Goal: Information Seeking & Learning: Learn about a topic

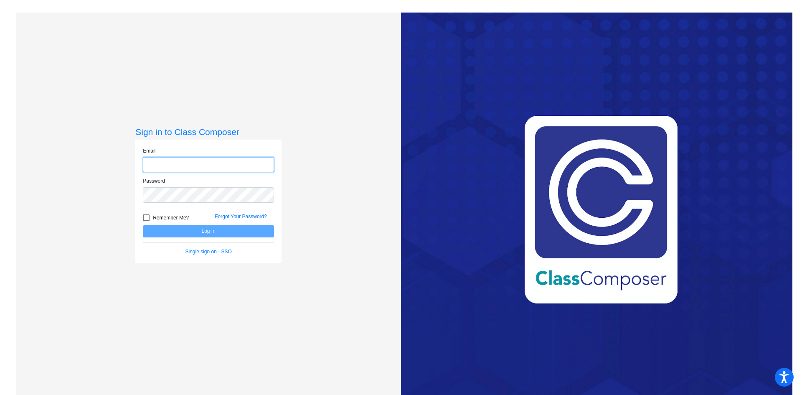
type input "[EMAIL_ADDRESS][DOMAIN_NAME]"
click at [190, 227] on button "Log In" at bounding box center [208, 231] width 131 height 12
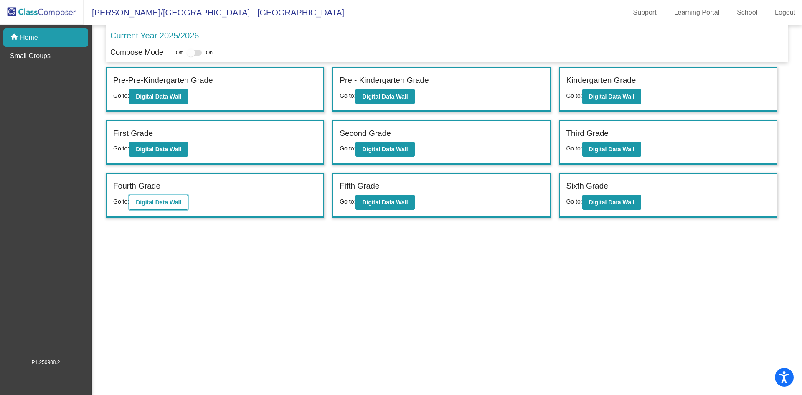
click at [159, 201] on b "Digital Data Wall" at bounding box center [159, 202] width 46 height 7
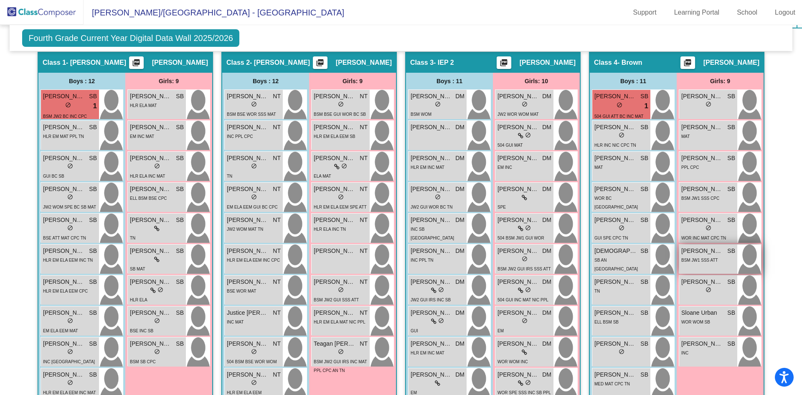
scroll to position [251, 0]
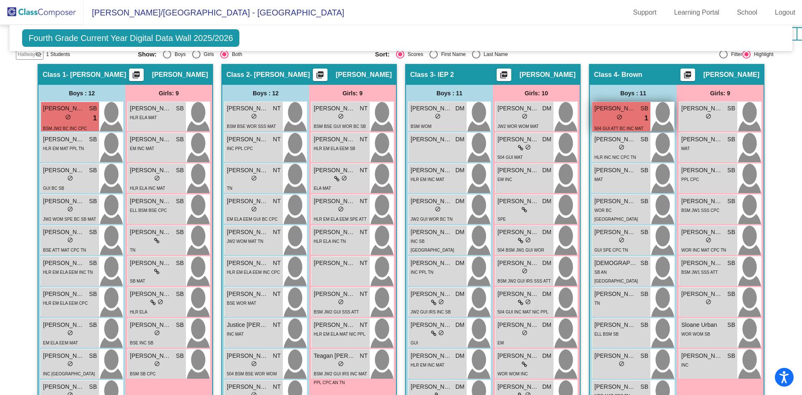
click at [611, 109] on span "[PERSON_NAME]" at bounding box center [616, 108] width 42 height 9
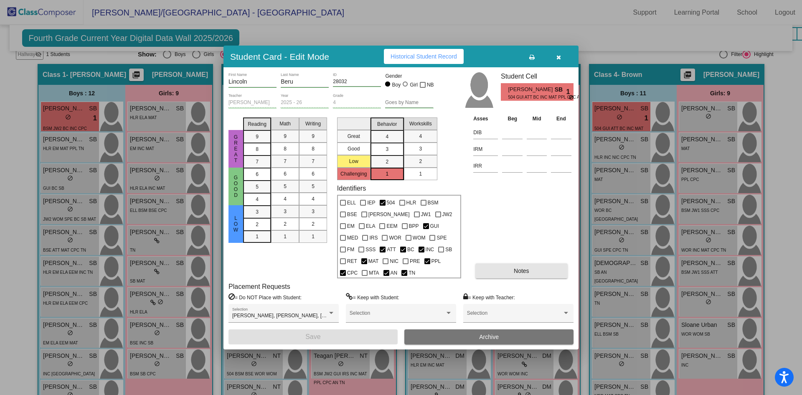
click at [535, 268] on button "Notes" at bounding box center [521, 270] width 92 height 15
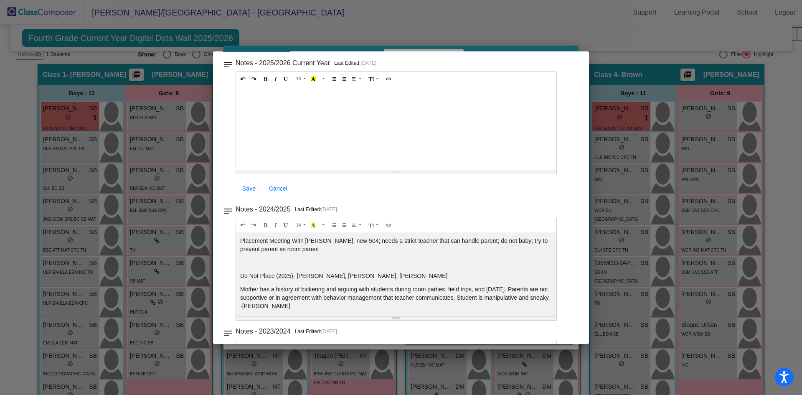
scroll to position [42, 0]
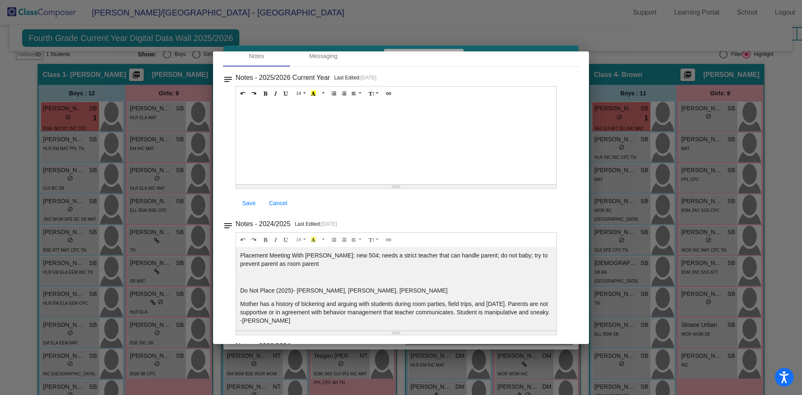
click at [666, 33] on div at bounding box center [401, 197] width 802 height 395
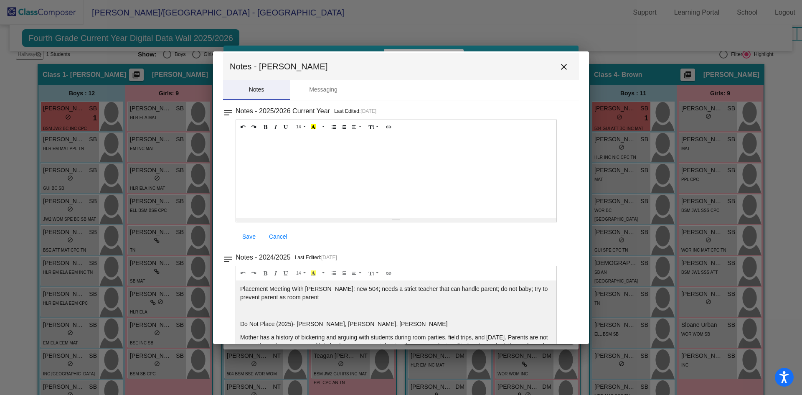
scroll to position [0, 0]
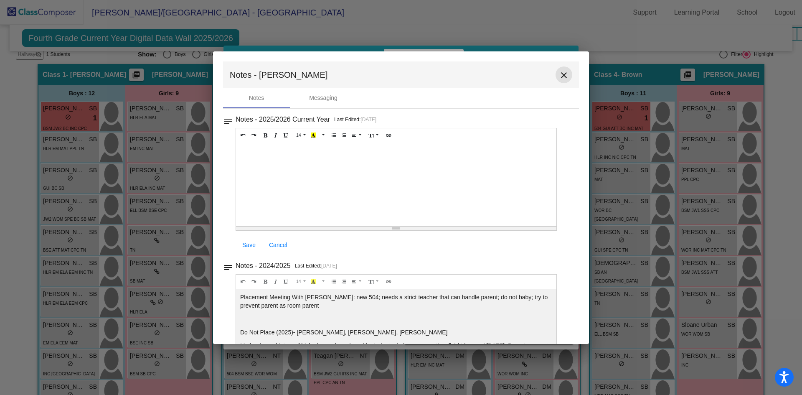
click at [559, 76] on mat-icon "close" at bounding box center [564, 75] width 10 height 10
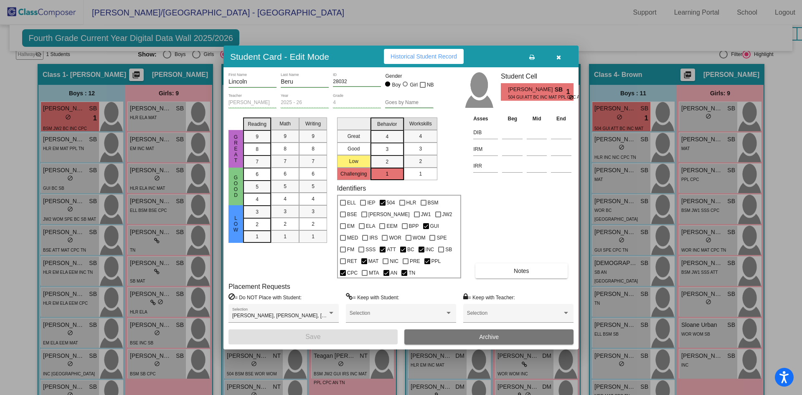
click at [560, 50] on button "button" at bounding box center [558, 56] width 27 height 15
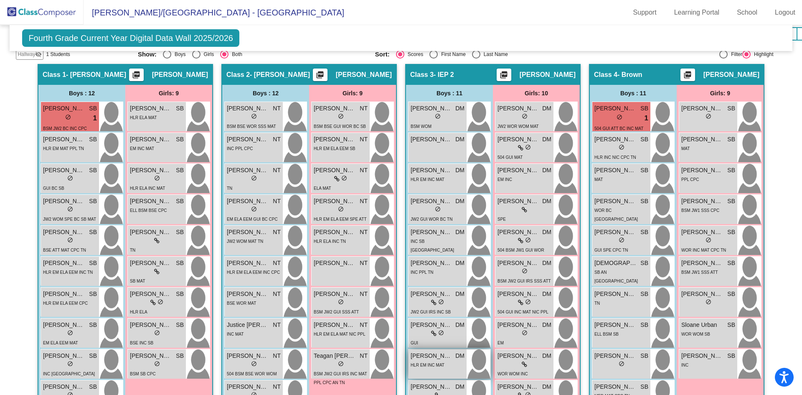
click at [438, 366] on span "HLR EM INC MAT" at bounding box center [428, 365] width 34 height 5
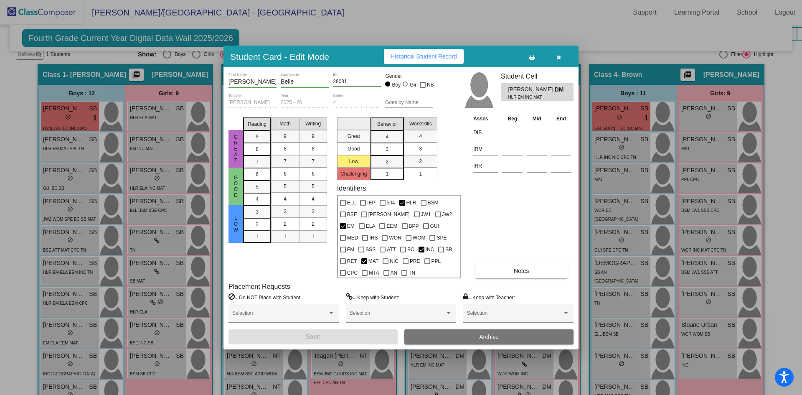
click at [539, 273] on button "Notes" at bounding box center [521, 270] width 92 height 15
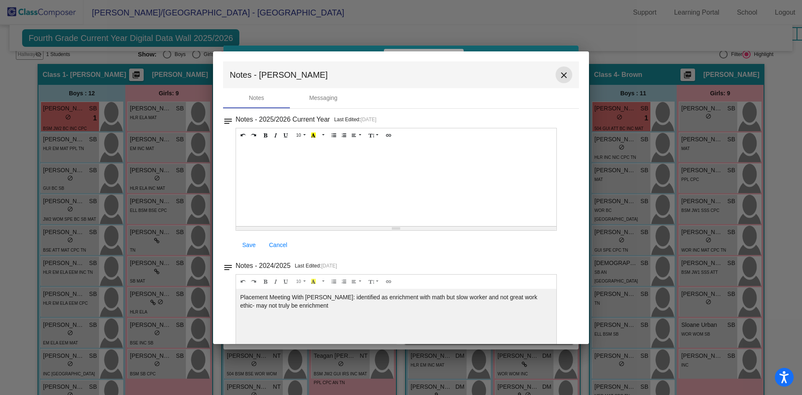
click at [561, 73] on mat-icon "close" at bounding box center [564, 75] width 10 height 10
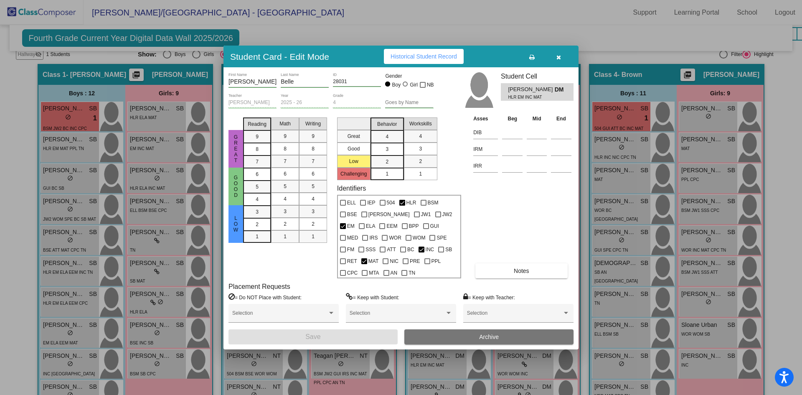
click at [560, 57] on icon "button" at bounding box center [559, 57] width 5 height 6
